Goal: Task Accomplishment & Management: Use online tool/utility

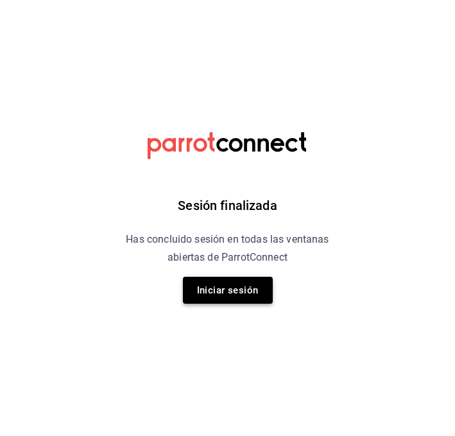
click at [200, 299] on button "Iniciar sesión" at bounding box center [228, 290] width 90 height 27
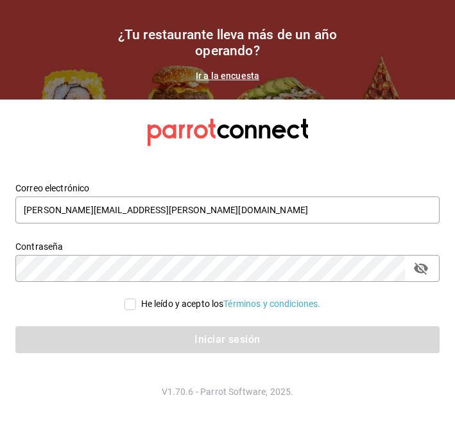
click at [136, 304] on span "He leído y acepto los Términos y condiciones." at bounding box center [228, 303] width 185 height 13
click at [136, 304] on input "He leído y acepto los Términos y condiciones." at bounding box center [130, 304] width 12 height 12
checkbox input "true"
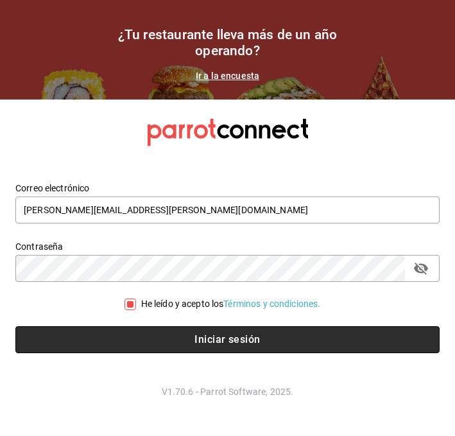
click at [106, 332] on button "Iniciar sesión" at bounding box center [227, 339] width 424 height 27
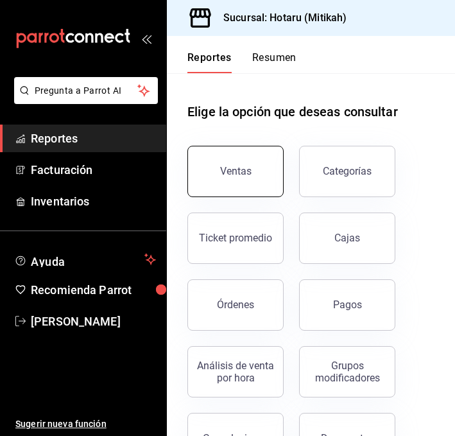
click at [227, 176] on div "Ventas" at bounding box center [235, 171] width 31 height 12
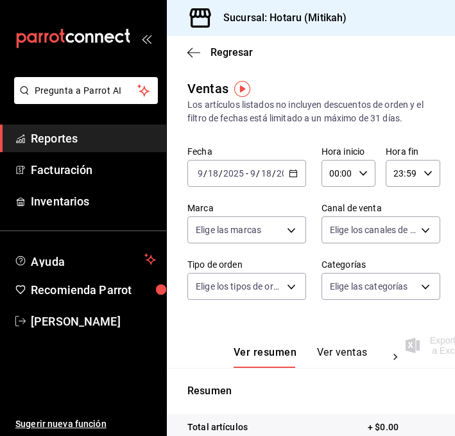
click at [297, 175] on icon "button" at bounding box center [293, 173] width 9 height 9
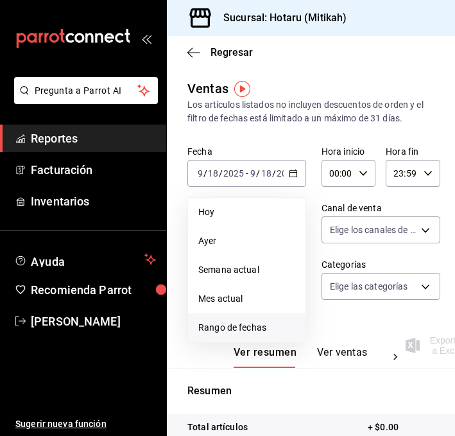
click at [210, 329] on span "Rango de fechas" at bounding box center [246, 327] width 97 height 13
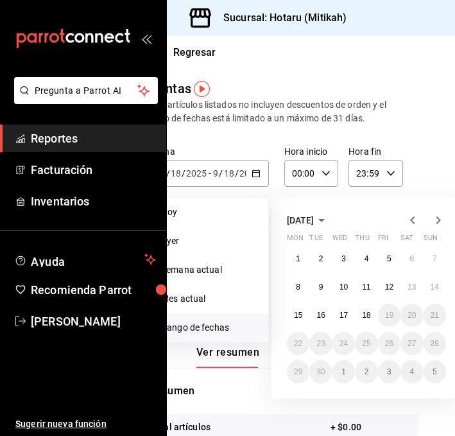
scroll to position [0, 45]
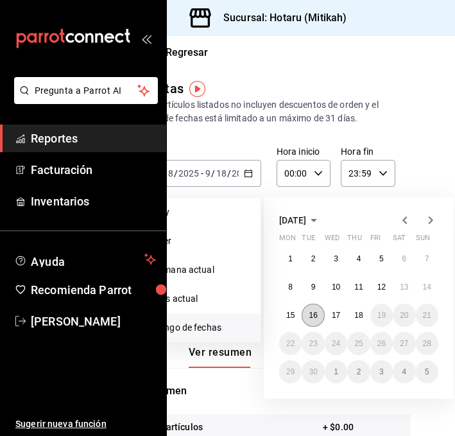
click at [312, 314] on abbr "16" at bounding box center [313, 315] width 8 height 9
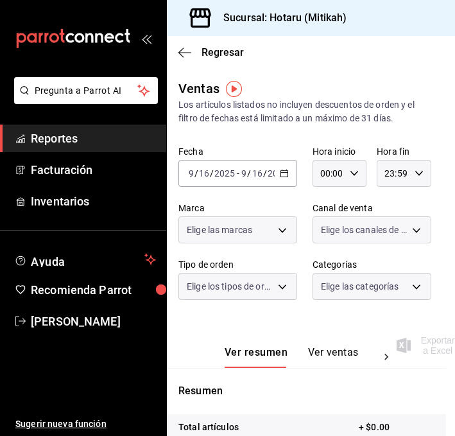
scroll to position [0, 8]
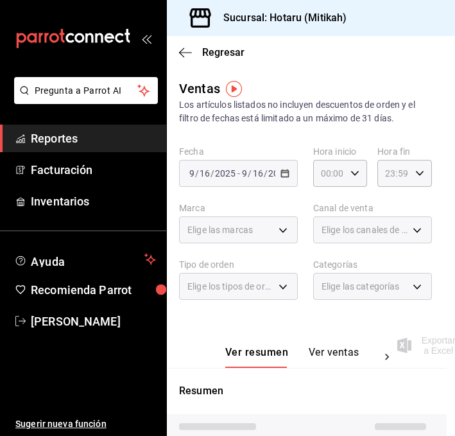
click at [310, 350] on button "Ver ventas" at bounding box center [334, 357] width 51 height 22
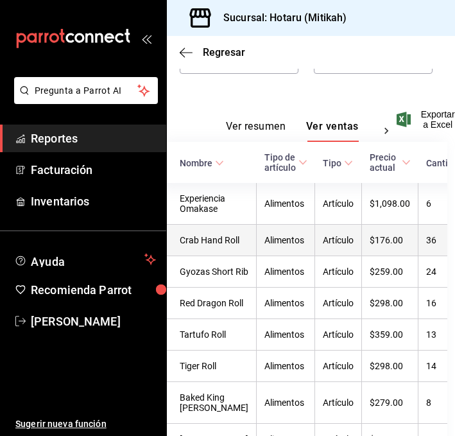
scroll to position [218, 8]
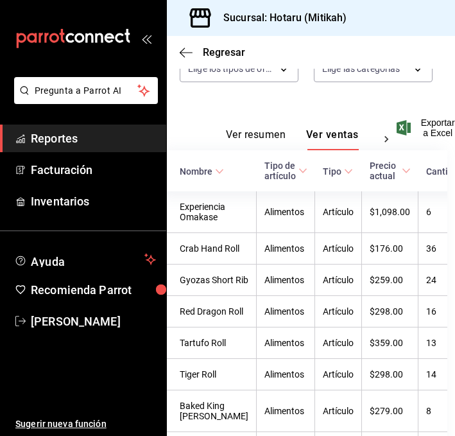
click at [218, 171] on icon at bounding box center [219, 171] width 9 height 9
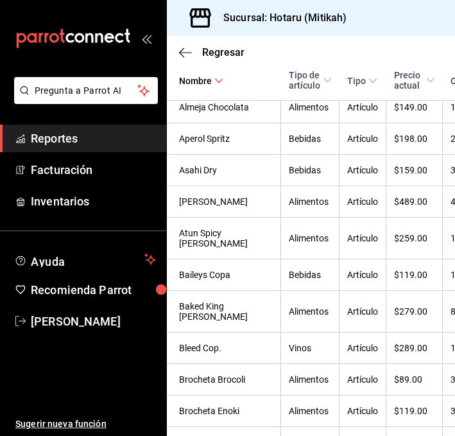
scroll to position [0, 8]
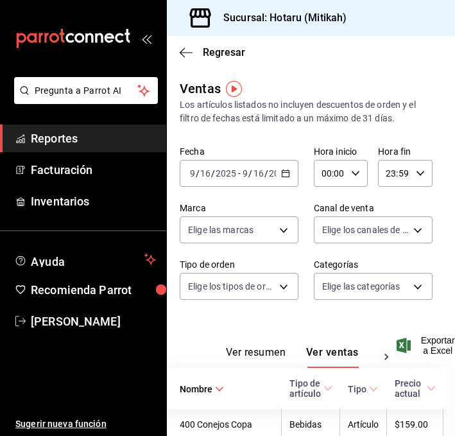
click at [283, 173] on \(Stroke\) "button" at bounding box center [285, 172] width 7 height 1
click at [283, 173] on icon "button" at bounding box center [285, 173] width 9 height 9
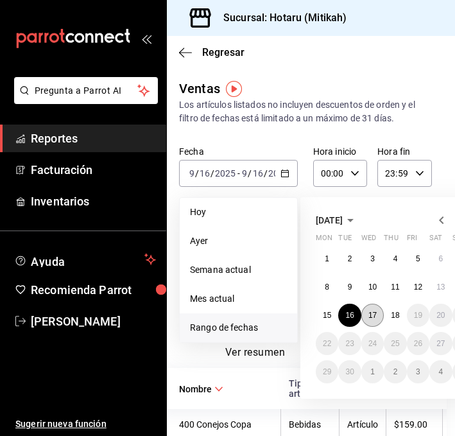
click at [370, 318] on abbr "17" at bounding box center [372, 315] width 8 height 9
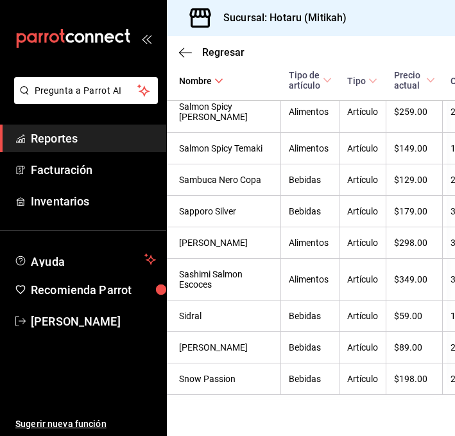
scroll to position [2706, 8]
click at [187, 51] on icon "button" at bounding box center [185, 53] width 13 height 12
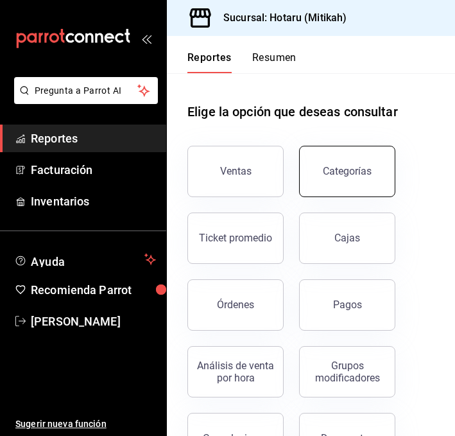
click at [316, 163] on button "Categorías" at bounding box center [347, 171] width 96 height 51
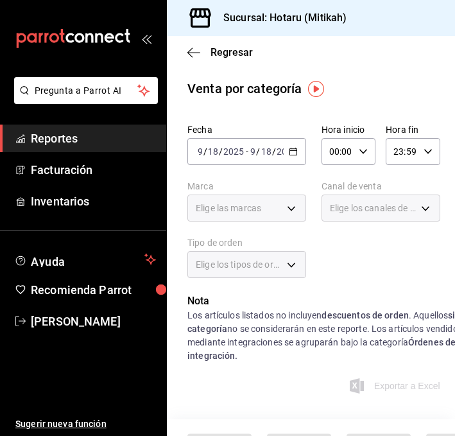
click at [294, 149] on icon "button" at bounding box center [293, 151] width 9 height 9
click at [291, 149] on icon "button" at bounding box center [293, 151] width 9 height 9
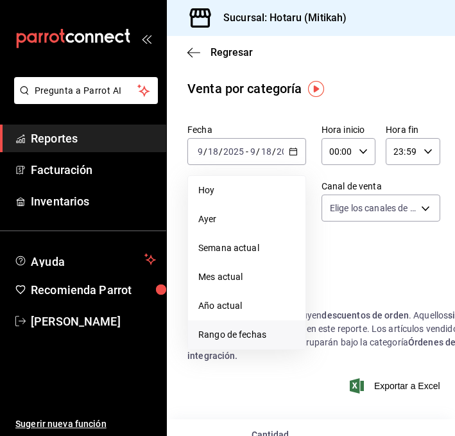
click at [205, 328] on span "Rango de fechas" at bounding box center [246, 334] width 97 height 13
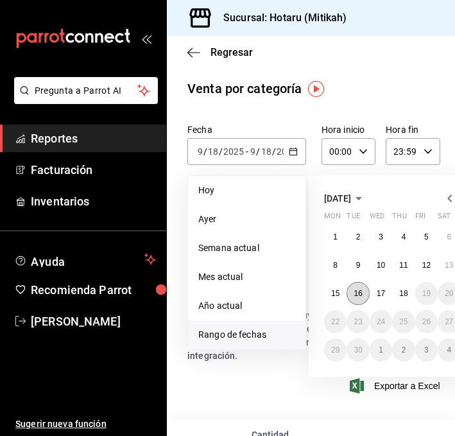
click at [356, 293] on abbr "16" at bounding box center [358, 293] width 8 height 9
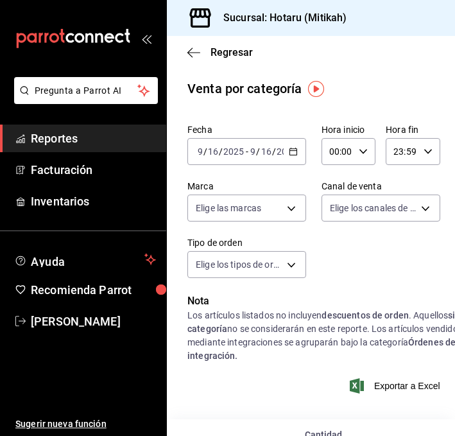
click at [295, 148] on icon "button" at bounding box center [293, 151] width 9 height 9
click at [293, 146] on div "[DATE] [DATE] - [DATE] [DATE]" at bounding box center [246, 151] width 119 height 27
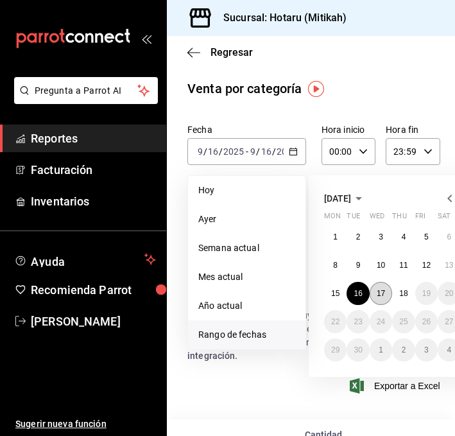
click at [379, 290] on abbr "17" at bounding box center [381, 293] width 8 height 9
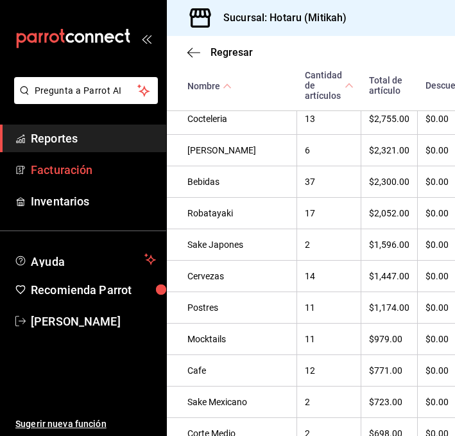
scroll to position [643, 0]
